Goal: Register for event/course

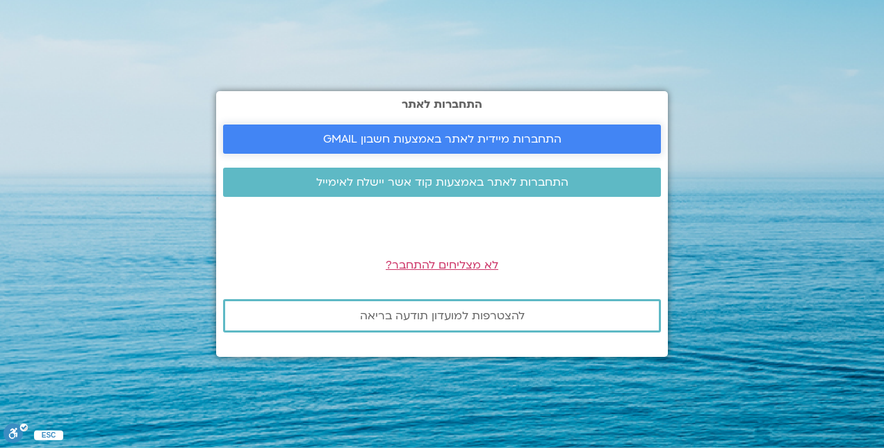
click at [504, 138] on span "התחברות מיידית לאתר באמצעות חשבון GMAIL" at bounding box center [442, 139] width 238 height 13
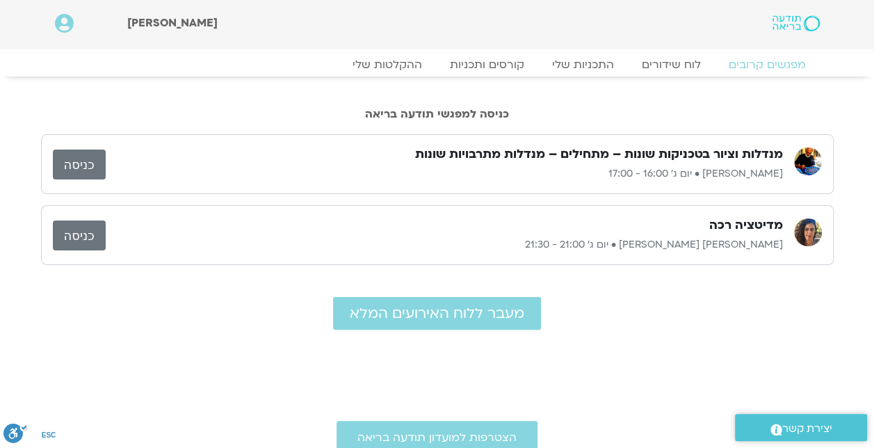
click at [574, 169] on p "איתן קדמי • יום ג׳ 16:00 - 17:00" at bounding box center [444, 173] width 677 height 17
click at [89, 167] on link "כניסה" at bounding box center [79, 164] width 53 height 30
